Goal: Task Accomplishment & Management: Complete application form

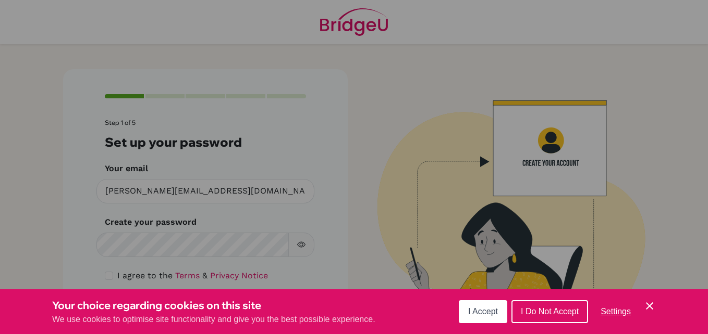
drag, startPoint x: 651, startPoint y: 307, endPoint x: 646, endPoint y: 311, distance: 6.4
click at [650, 311] on icon "Cookie Control Close Icon" at bounding box center [649, 306] width 13 height 13
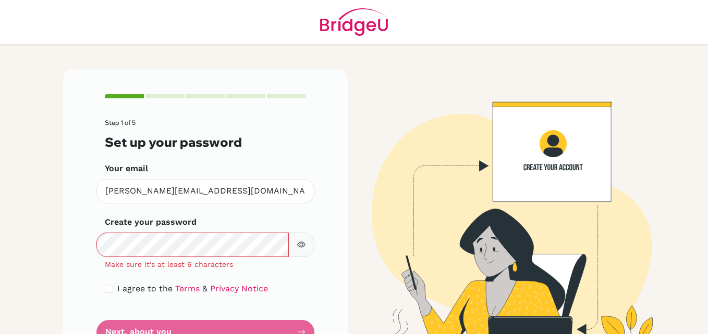
click at [297, 246] on icon "button" at bounding box center [301, 245] width 8 height 8
click at [293, 250] on button "button" at bounding box center [301, 245] width 26 height 24
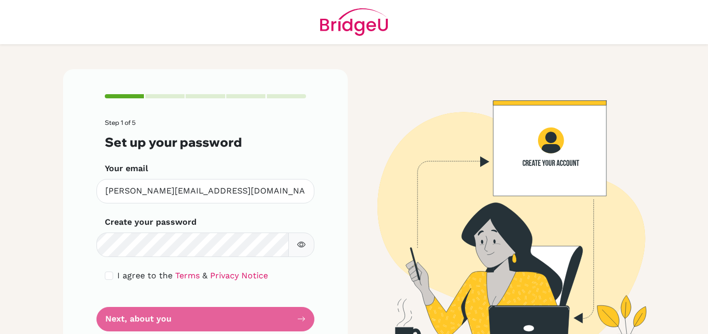
click at [297, 247] on icon "button" at bounding box center [301, 245] width 8 height 6
click at [297, 247] on icon "button" at bounding box center [300, 245] width 7 height 7
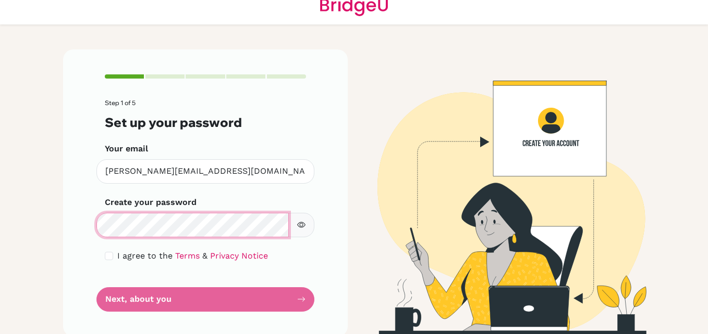
scroll to position [31, 0]
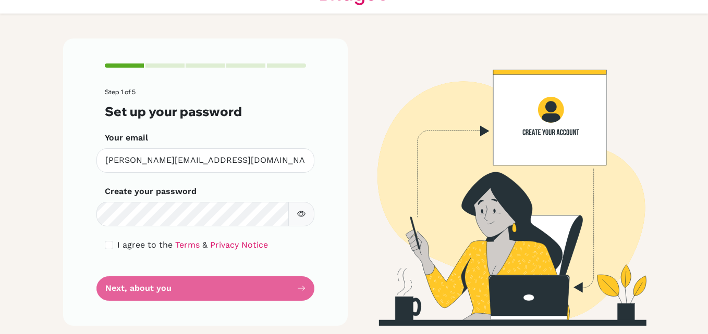
click at [132, 251] on label "I agree to the Terms & Privacy Notice" at bounding box center [192, 245] width 151 height 13
click at [126, 248] on span "I agree to the" at bounding box center [144, 245] width 55 height 10
click at [108, 247] on input "checkbox" at bounding box center [109, 245] width 8 height 8
checkbox input "true"
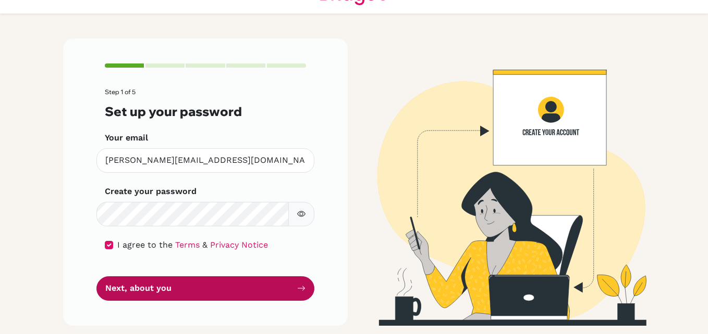
click at [143, 289] on button "Next, about you" at bounding box center [205, 289] width 218 height 24
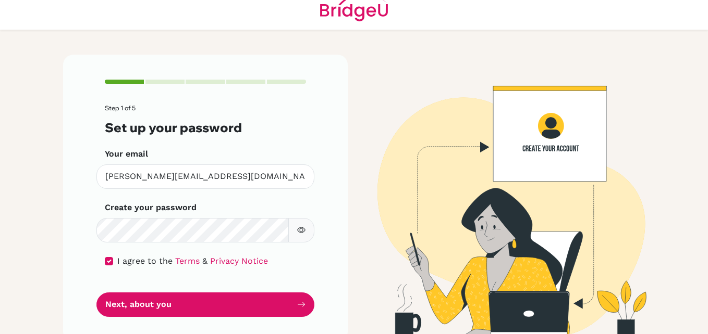
scroll to position [0, 0]
